Goal: Information Seeking & Learning: Get advice/opinions

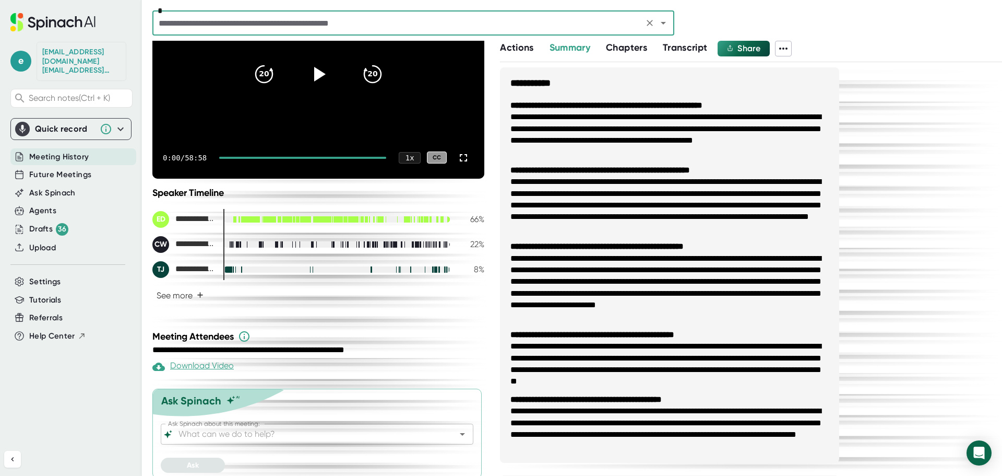
scroll to position [134, 0]
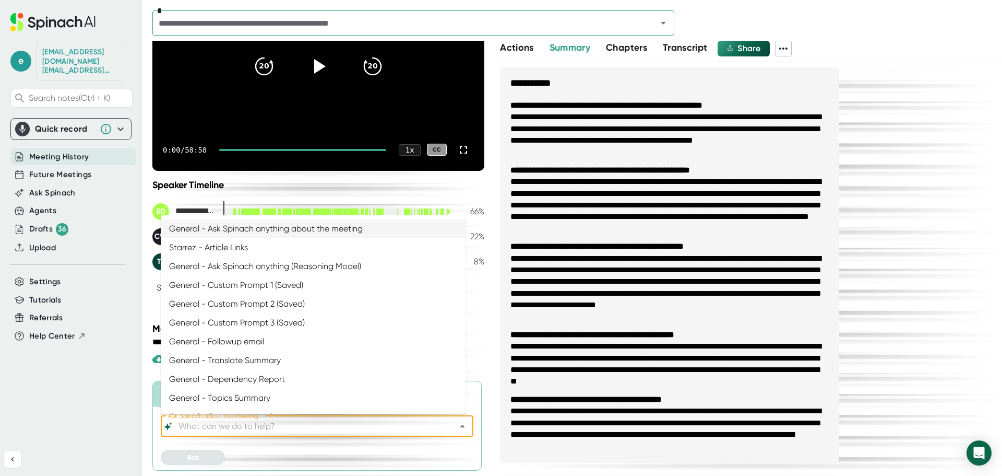
click at [259, 428] on input "Ask Spinach about this meeting:" at bounding box center [307, 426] width 263 height 15
click at [282, 268] on li "General - Ask Spinach anything (Reasoning Model)" at bounding box center [313, 266] width 305 height 19
type input "General - Ask Spinach anything (Reasoning Model)"
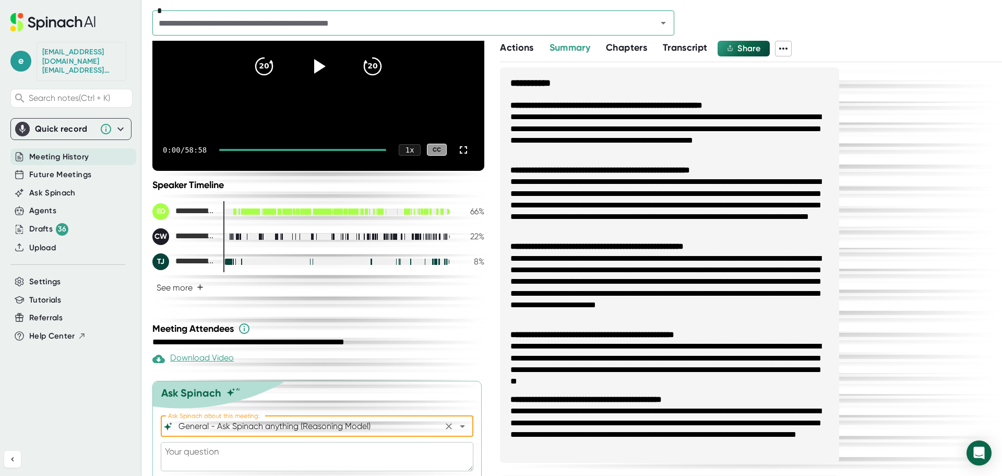
scroll to position [163, 0]
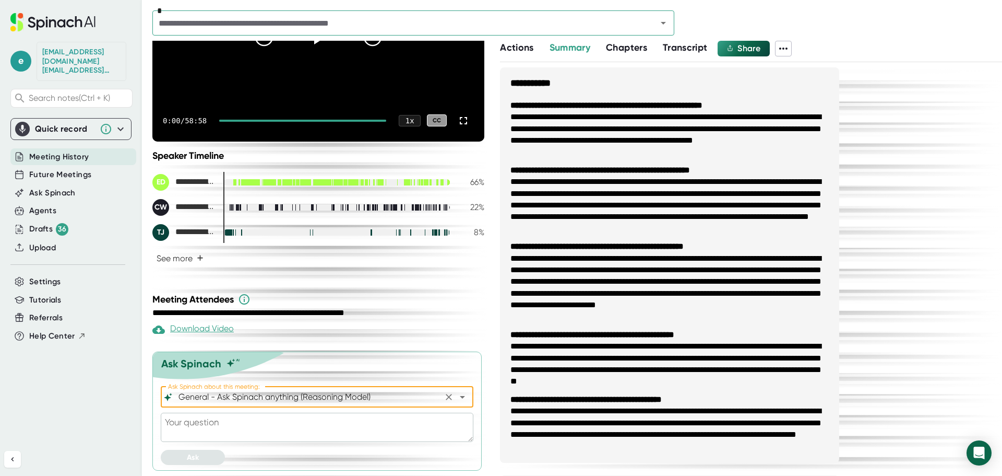
click at [261, 424] on textarea at bounding box center [317, 426] width 313 height 29
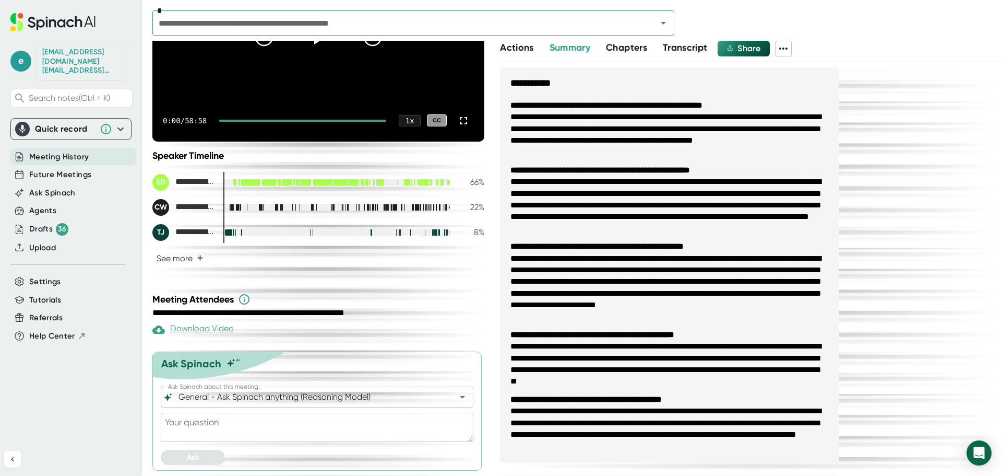
paste textarea "11233"
type textarea "11233"
type textarea "x"
type textarea "1123"
type textarea "x"
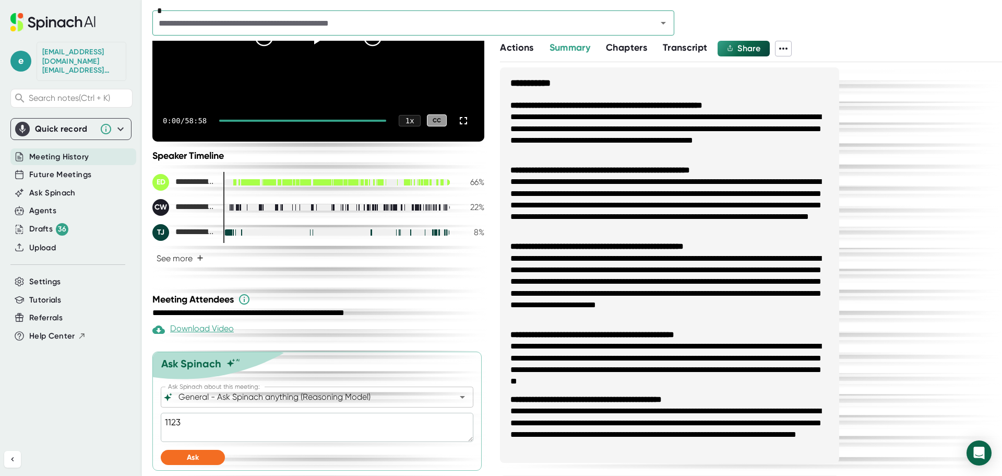
type textarea "112"
type textarea "x"
type textarea "11"
type textarea "x"
type textarea "1"
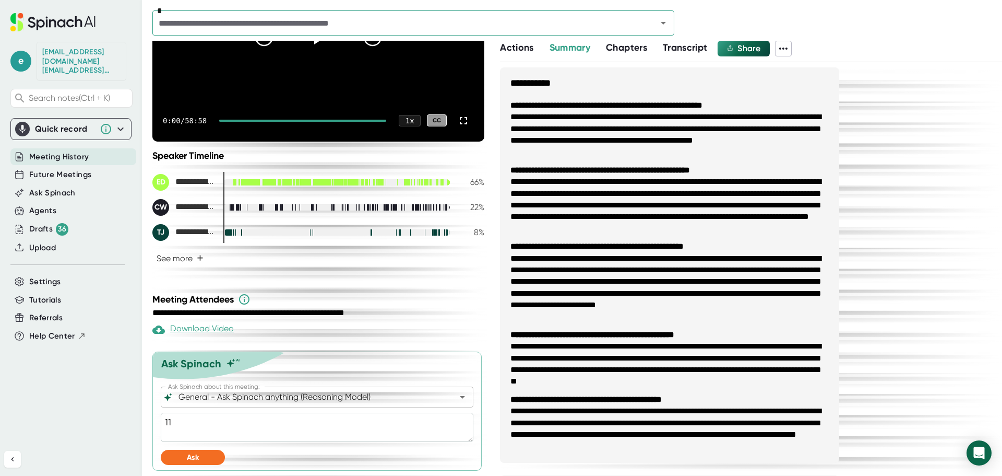
type textarea "x"
click at [195, 422] on textarea at bounding box center [317, 426] width 313 height 29
paste textarea "Summarize into call notes using the following format: Action Items: Organized b…"
type textarea "Summarize into call notes using the following format: Action Items: Organized b…"
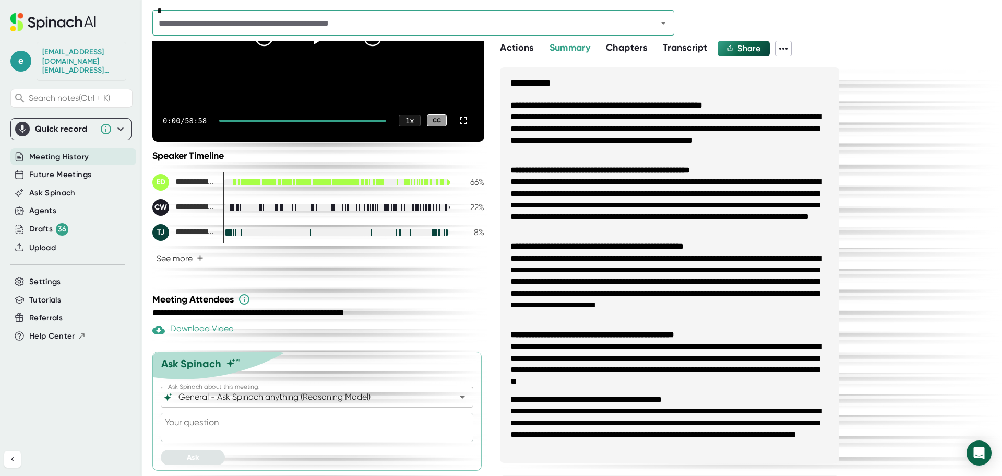
type textarea "x"
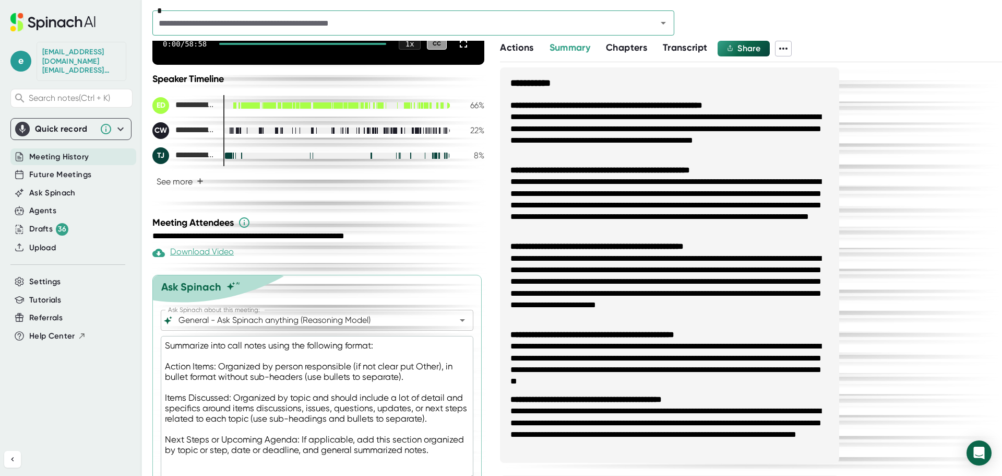
scroll to position [278, 0]
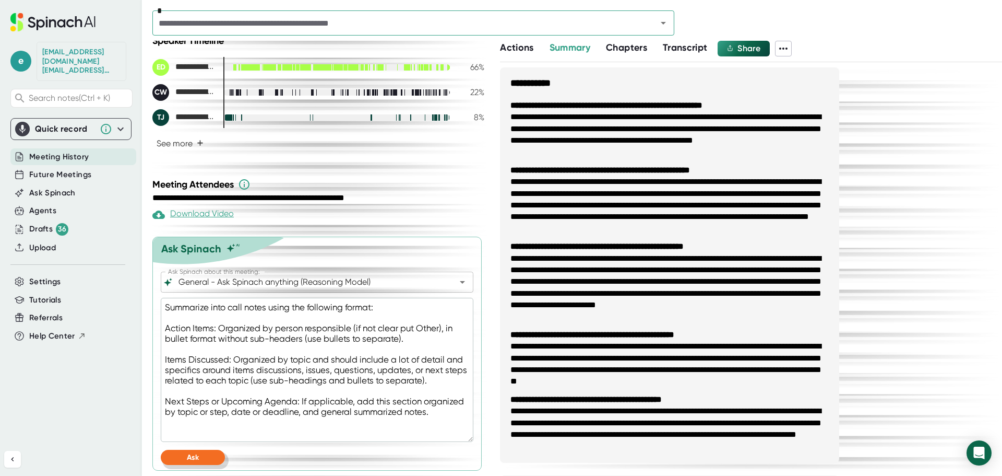
type textarea "Summarize into call notes using the following format: Action Items: Organized b…"
drag, startPoint x: 212, startPoint y: 456, endPoint x: 216, endPoint y: 448, distance: 8.2
click at [211, 456] on button "Ask" at bounding box center [193, 457] width 64 height 15
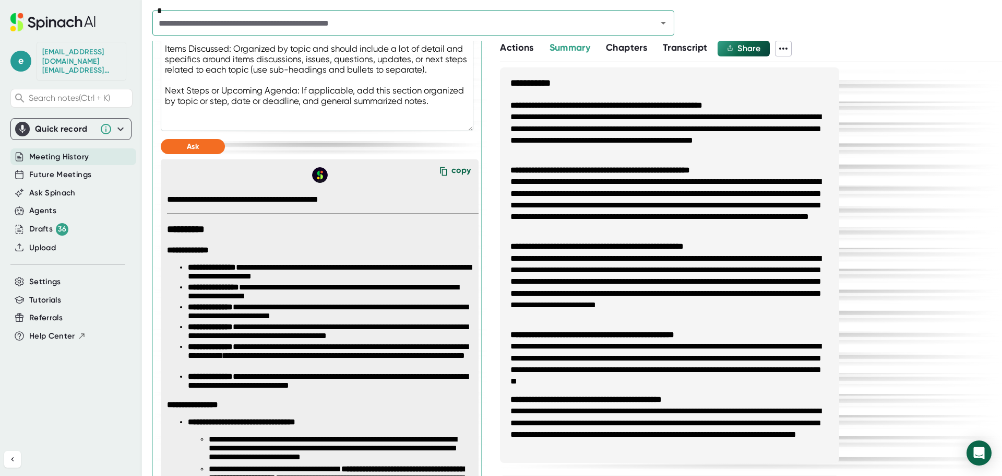
scroll to position [618, 0]
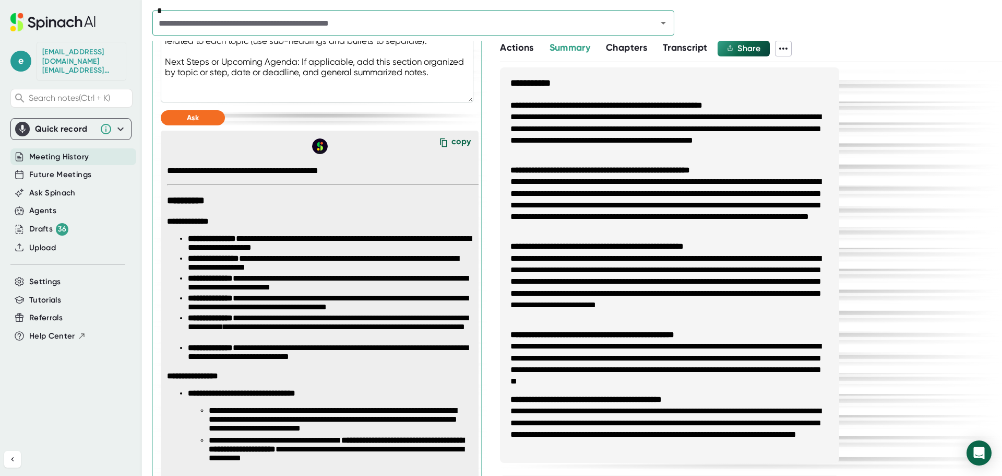
click at [452, 143] on div "copy" at bounding box center [461, 143] width 19 height 14
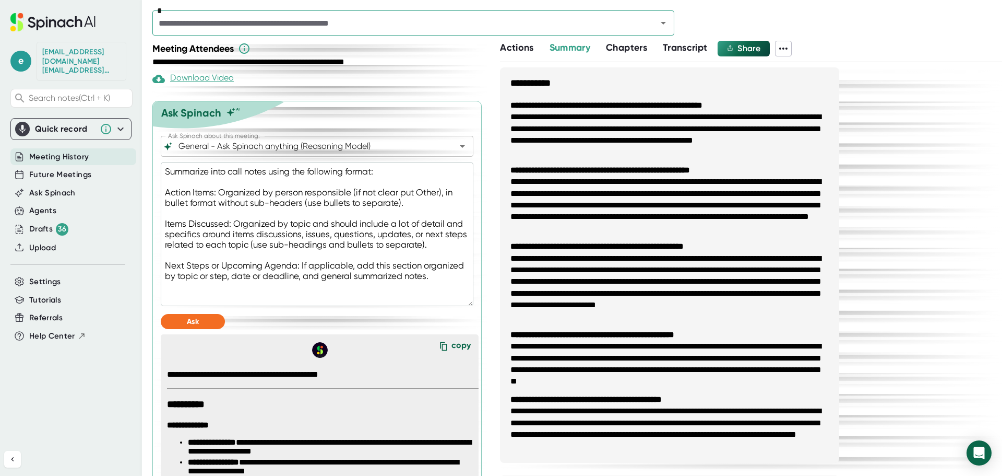
scroll to position [365, 0]
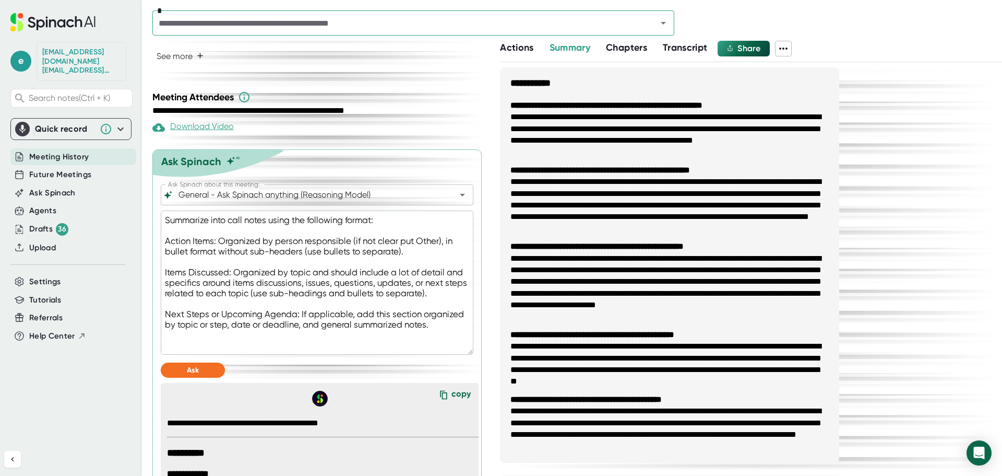
click at [207, 128] on div "Download Video" at bounding box center [192, 127] width 81 height 13
click at [196, 129] on div "Download Video" at bounding box center [192, 127] width 81 height 13
click at [784, 48] on icon at bounding box center [783, 48] width 13 height 13
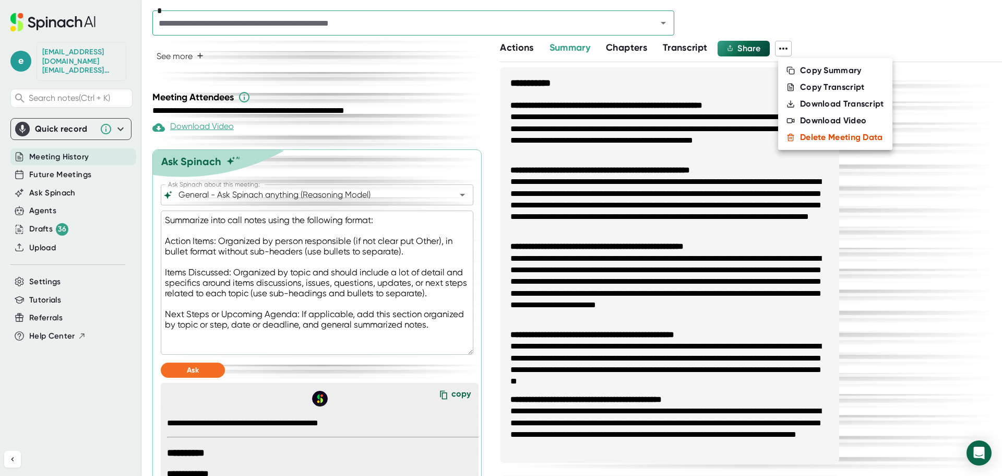
click at [819, 121] on div "Download Video" at bounding box center [833, 120] width 66 height 10
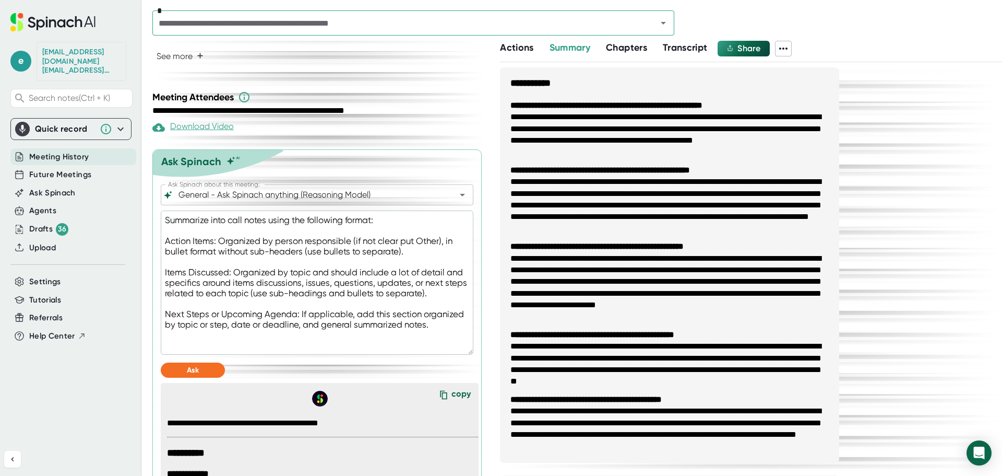
type textarea "x"
